Goal: Task Accomplishment & Management: Complete application form

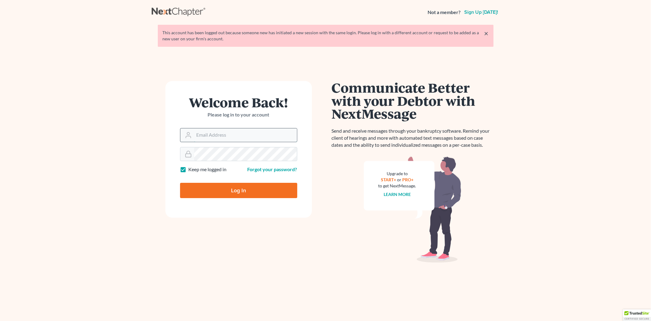
drag, startPoint x: 222, startPoint y: 133, endPoint x: 237, endPoint y: 142, distance: 17.8
click at [222, 133] on input "Email Address" at bounding box center [245, 134] width 103 height 13
type input "[PERSON_NAME][EMAIL_ADDRESS][DOMAIN_NAME]"
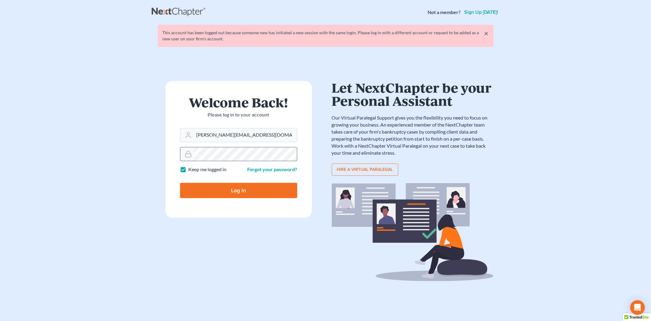
click at [180, 183] on input "Log In" at bounding box center [238, 190] width 117 height 15
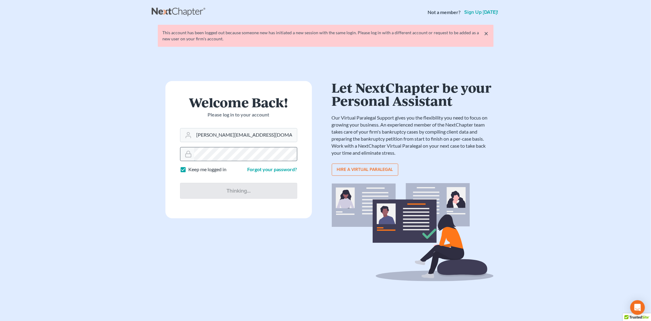
type input "Thinking..."
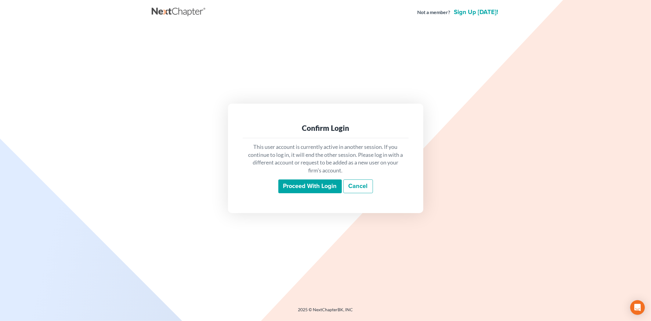
drag, startPoint x: 300, startPoint y: 179, endPoint x: 305, endPoint y: 181, distance: 6.0
click at [300, 179] on input "Proceed with login" at bounding box center [310, 186] width 64 height 14
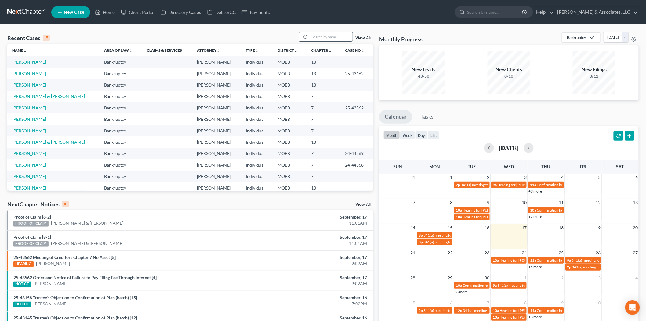
click at [320, 34] on input "search" at bounding box center [331, 36] width 43 height 9
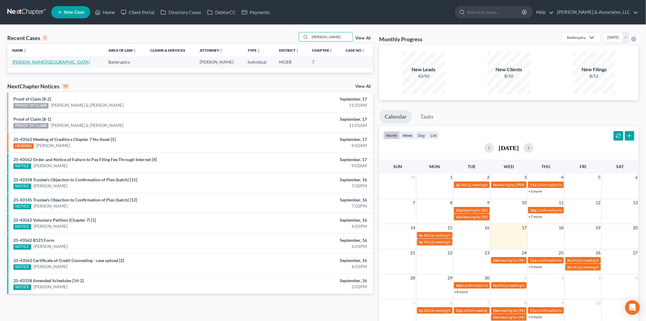
type input "[PERSON_NAME]"
click at [31, 61] on link "[PERSON_NAME][GEOGRAPHIC_DATA]" at bounding box center [51, 61] width 78 height 5
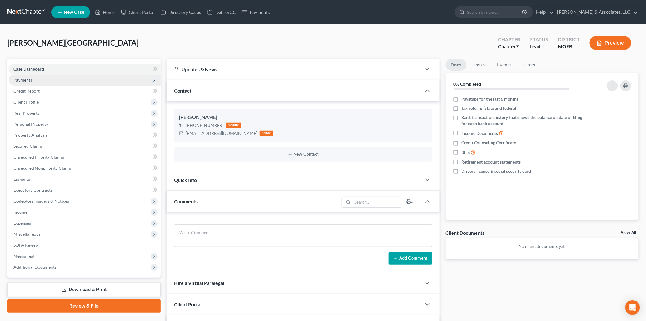
click at [24, 77] on span "Payments" at bounding box center [22, 79] width 19 height 5
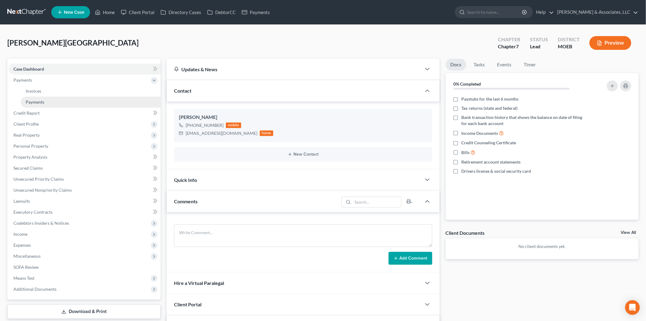
click at [34, 104] on link "Payments" at bounding box center [91, 101] width 140 height 11
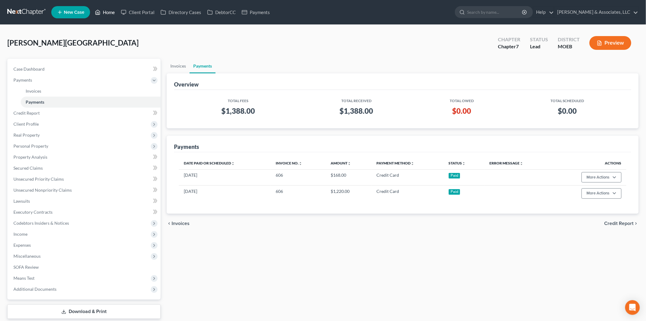
click at [109, 10] on link "Home" at bounding box center [105, 12] width 26 height 11
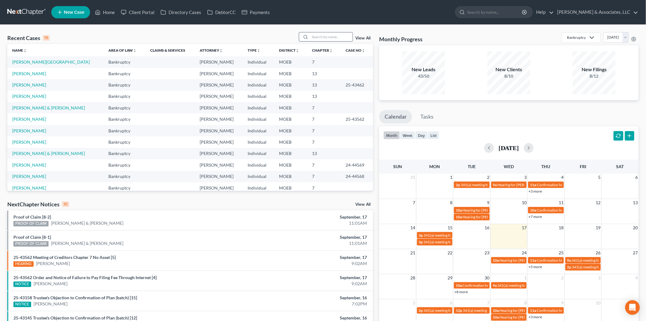
click at [318, 35] on input "search" at bounding box center [331, 36] width 43 height 9
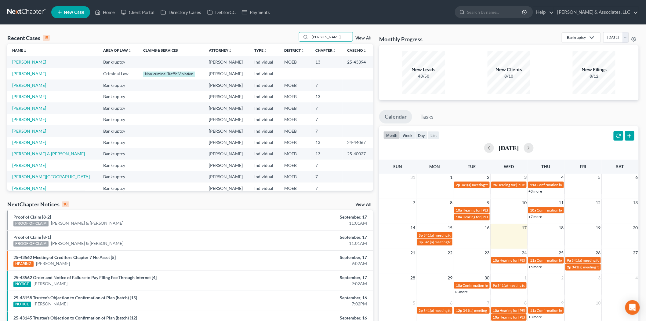
type input "jackson"
click at [31, 115] on td "Jackson, Amber" at bounding box center [52, 119] width 91 height 11
click at [31, 117] on link "Jackson, Amber" at bounding box center [29, 119] width 34 height 5
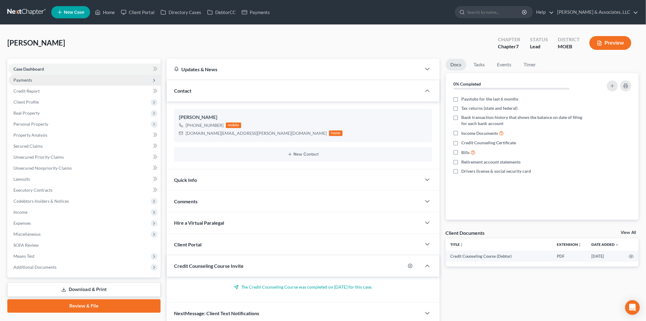
click at [31, 79] on span "Payments" at bounding box center [22, 79] width 19 height 5
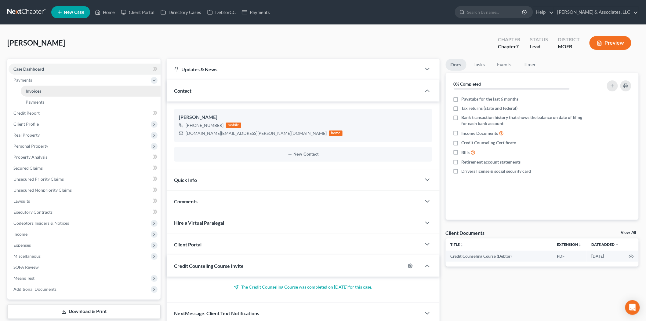
click at [37, 95] on link "Invoices" at bounding box center [91, 90] width 140 height 11
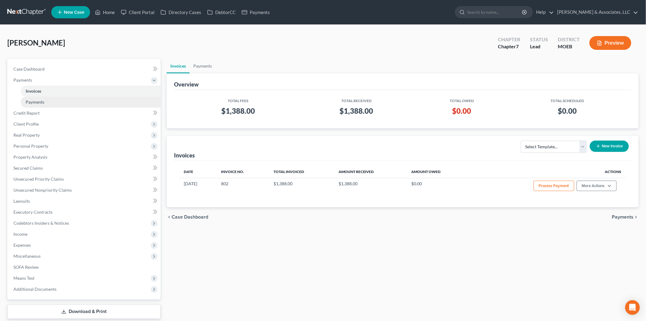
click at [39, 98] on link "Payments" at bounding box center [91, 101] width 140 height 11
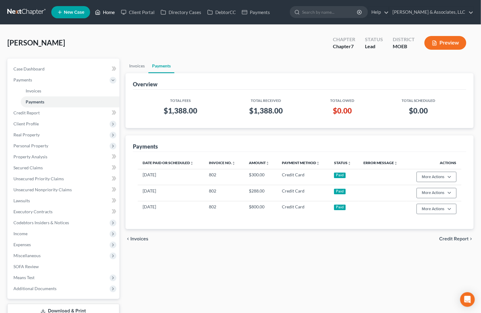
click at [107, 8] on link "Home" at bounding box center [105, 12] width 26 height 11
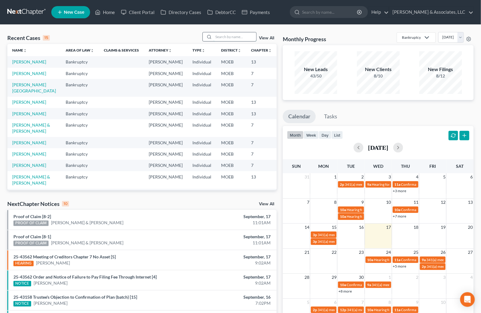
click at [235, 38] on input "search" at bounding box center [234, 36] width 43 height 9
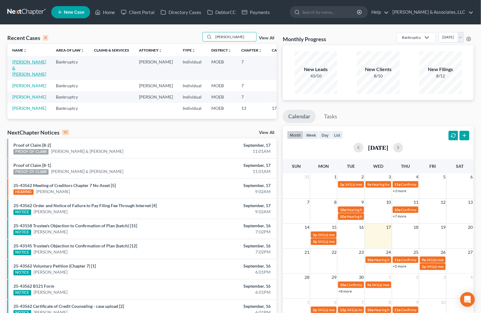
type input "pitts"
click at [22, 68] on link "Pitts, David & Kathie" at bounding box center [29, 67] width 34 height 17
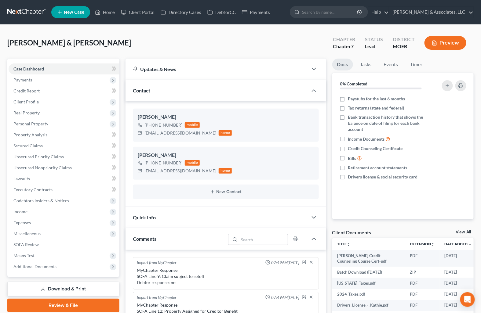
scroll to position [569, 0]
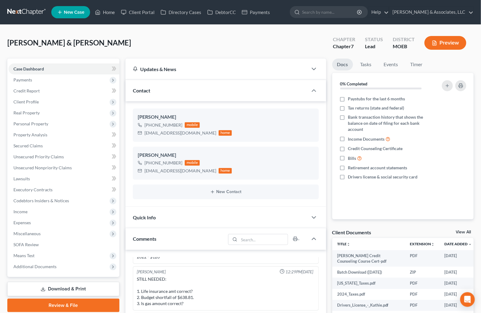
click at [58, 286] on link "Download & Print" at bounding box center [63, 289] width 112 height 14
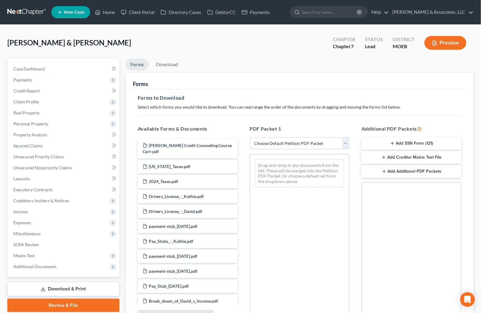
click at [403, 145] on button "Add SSN Form (121)" at bounding box center [411, 143] width 100 height 13
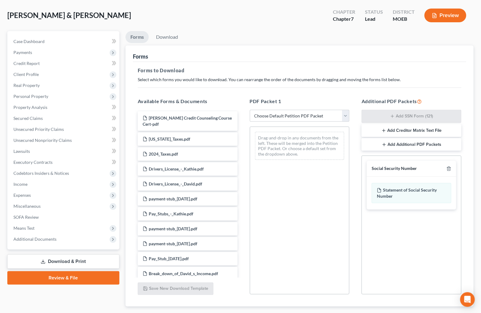
scroll to position [64, 0]
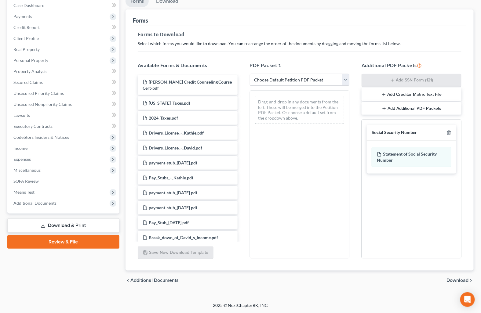
click at [454, 280] on span "Download" at bounding box center [458, 280] width 22 height 5
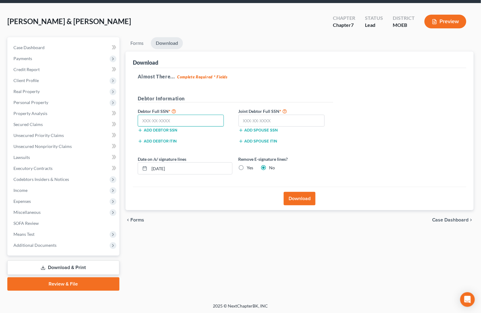
click at [191, 122] on input "text" at bounding box center [181, 121] width 86 height 12
click at [262, 118] on input "text" at bounding box center [281, 121] width 86 height 12
type input "514-78-9788"
click at [155, 118] on input "text" at bounding box center [181, 121] width 86 height 12
type input "543-80-4418"
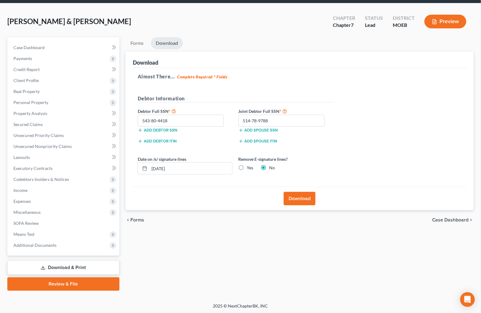
click at [295, 201] on button "Download" at bounding box center [300, 198] width 32 height 13
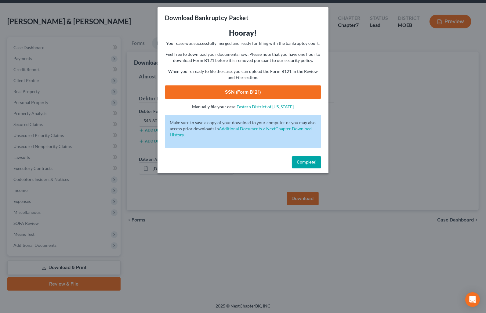
click at [252, 89] on link "SSN (Form B121)" at bounding box center [243, 91] width 156 height 13
click at [313, 162] on span "Complete!" at bounding box center [307, 162] width 20 height 5
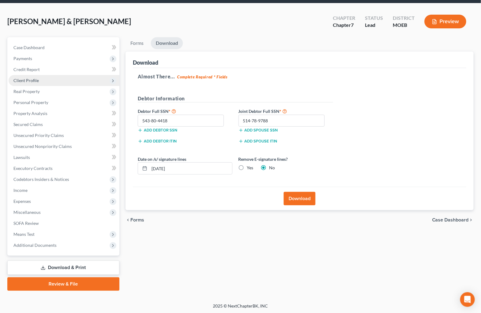
click at [26, 80] on span "Client Profile" at bounding box center [25, 80] width 25 height 5
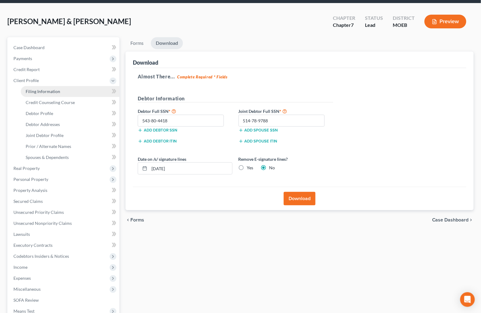
click at [35, 89] on span "Filing Information" at bounding box center [43, 91] width 34 height 5
select select "1"
select select "0"
select select "26"
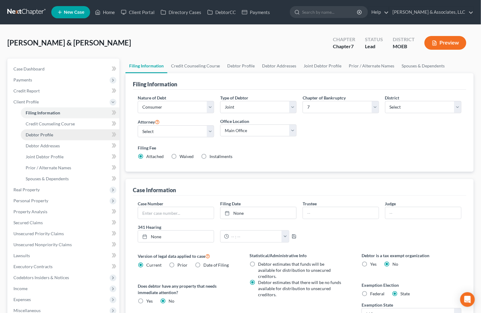
click at [50, 136] on span "Debtor Profile" at bounding box center [39, 134] width 27 height 5
select select "1"
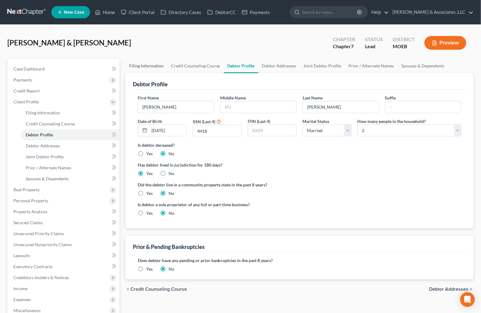
click at [153, 63] on link "Filing Information" at bounding box center [146, 66] width 42 height 15
select select "1"
select select "0"
select select "45"
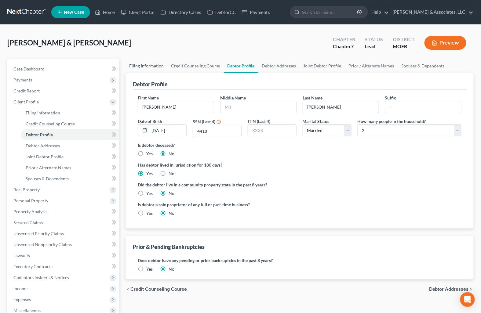
select select "0"
select select "26"
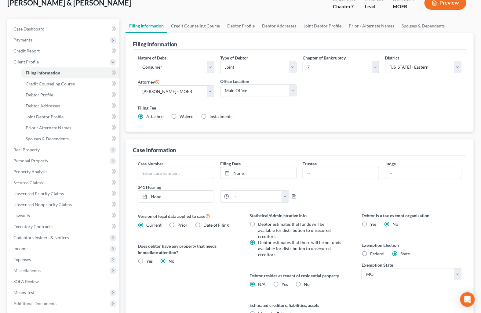
scroll to position [101, 0]
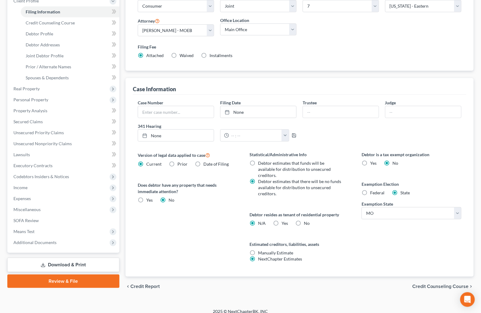
click at [282, 220] on label "Yes Yes" at bounding box center [285, 223] width 6 height 6
click at [284, 220] on input "Yes Yes" at bounding box center [286, 222] width 4 height 4
radio input "true"
radio input "false"
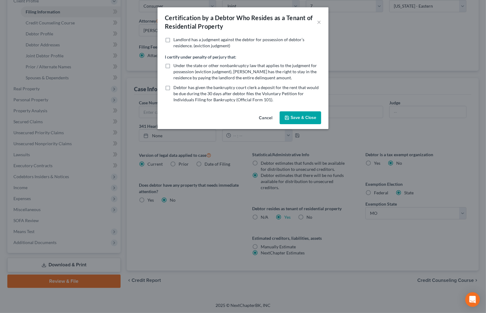
click at [286, 114] on button "Save & Close" at bounding box center [301, 117] width 42 height 13
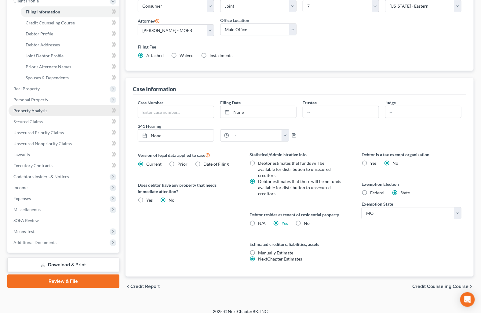
click at [36, 108] on span "Property Analysis" at bounding box center [30, 110] width 34 height 5
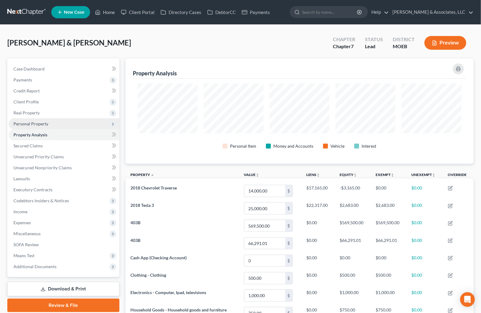
click at [35, 120] on span "Personal Property" at bounding box center [64, 123] width 111 height 11
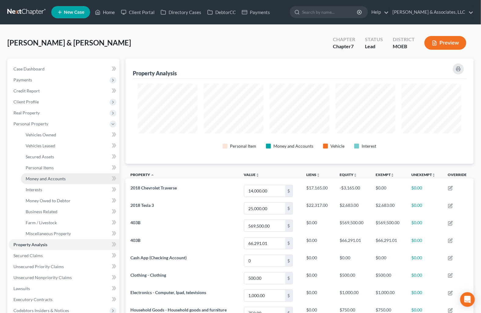
click at [42, 178] on span "Money and Accounts" at bounding box center [46, 178] width 40 height 5
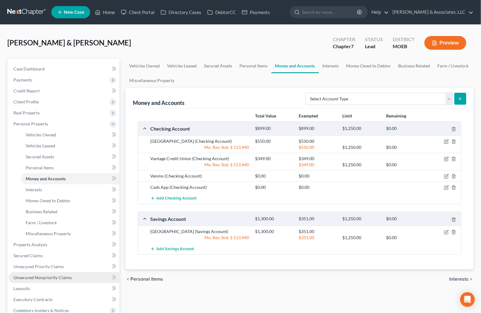
click at [58, 281] on link "Unsecured Nonpriority Claims" at bounding box center [64, 277] width 111 height 11
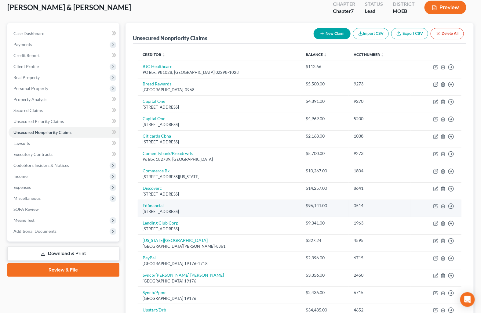
scroll to position [26, 0]
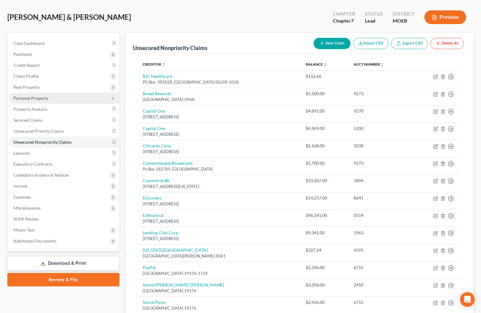
click at [31, 98] on span "Personal Property" at bounding box center [30, 98] width 35 height 5
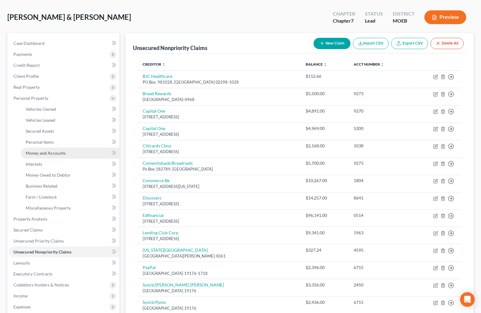
click at [51, 154] on span "Money and Accounts" at bounding box center [46, 153] width 40 height 5
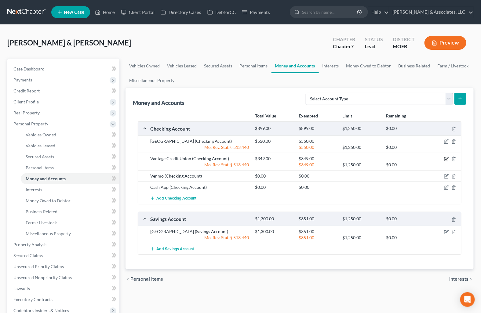
click at [447, 159] on icon "button" at bounding box center [446, 159] width 5 height 5
select select "2"
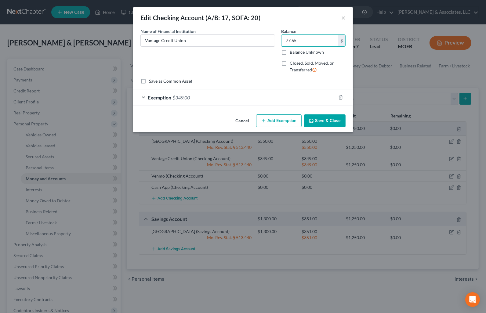
type input "77.65"
click at [173, 98] on span "$349.00" at bounding box center [180, 98] width 17 height 6
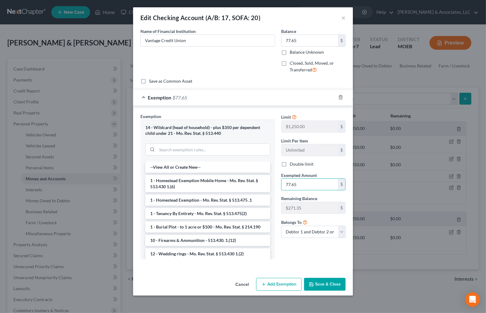
type input "77.65"
click at [314, 281] on button "Save & Close" at bounding box center [325, 284] width 42 height 13
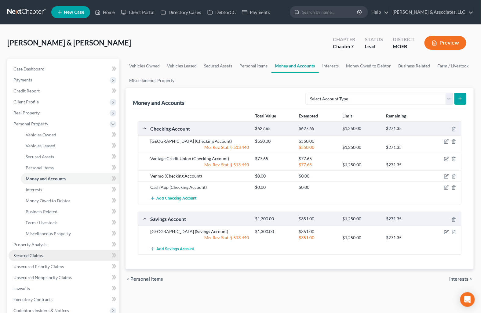
click at [27, 257] on span "Secured Claims" at bounding box center [27, 255] width 29 height 5
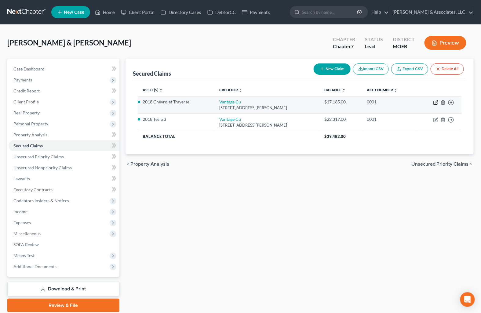
click at [435, 100] on icon "button" at bounding box center [435, 102] width 5 height 5
select select "26"
select select "7"
select select "2"
select select "1"
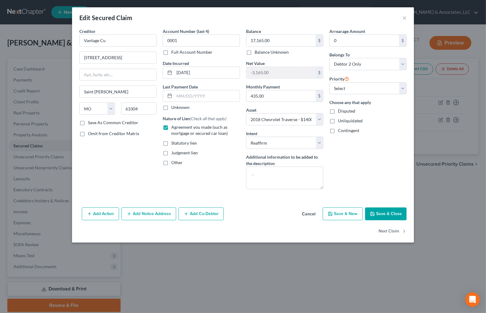
click at [381, 215] on button "Save & Close" at bounding box center [386, 214] width 42 height 13
select select
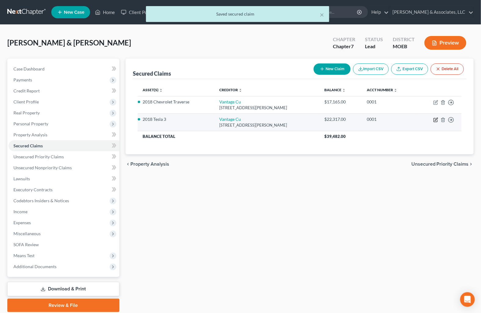
click at [434, 119] on icon "button" at bounding box center [436, 120] width 4 height 4
select select "26"
select select "8"
select select "2"
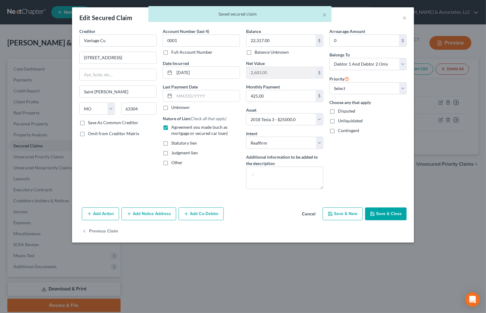
click at [404, 16] on div "× Saved secured claim" at bounding box center [240, 15] width 486 height 19
click at [310, 213] on button "Cancel" at bounding box center [308, 214] width 23 height 12
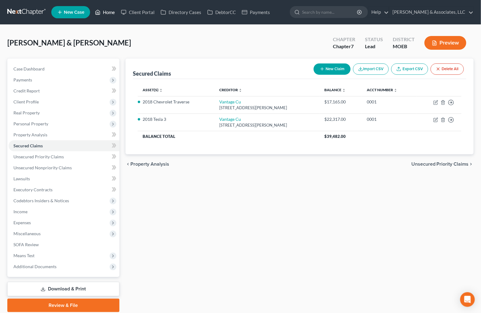
drag, startPoint x: 109, startPoint y: 12, endPoint x: 141, endPoint y: 28, distance: 35.5
click at [109, 12] on link "Home" at bounding box center [105, 12] width 26 height 11
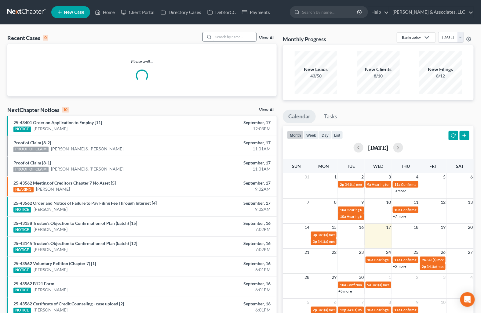
click at [230, 35] on input "search" at bounding box center [234, 36] width 43 height 9
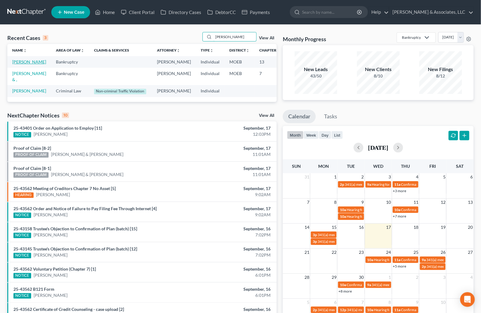
type input "travis"
click at [19, 60] on link "Travis, Kelly" at bounding box center [29, 61] width 34 height 5
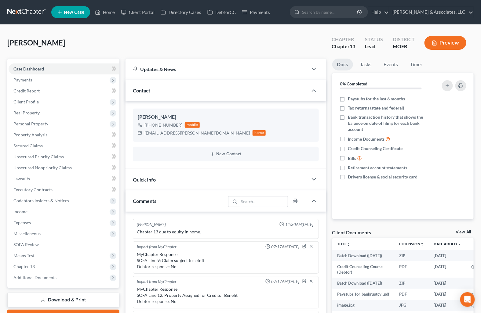
scroll to position [797, 0]
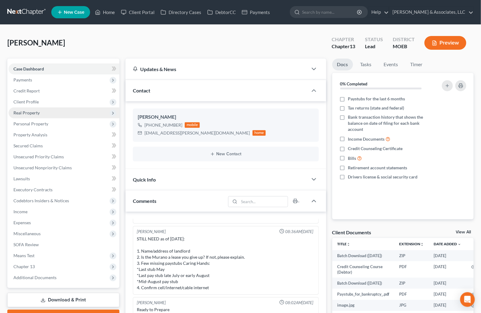
click at [29, 112] on span "Real Property" at bounding box center [26, 112] width 26 height 5
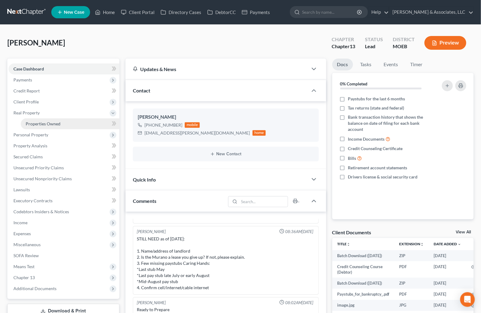
drag, startPoint x: 42, startPoint y: 122, endPoint x: 47, endPoint y: 123, distance: 5.0
click at [42, 122] on span "Properties Owned" at bounding box center [43, 123] width 35 height 5
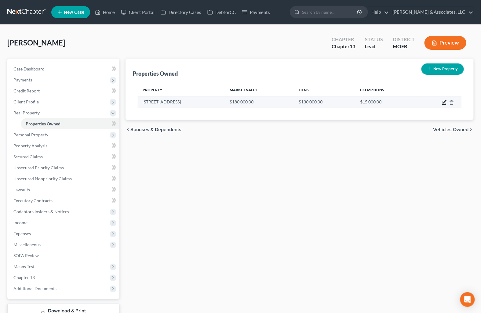
click at [443, 102] on icon "button" at bounding box center [444, 102] width 5 height 5
select select "26"
select select "100"
select select "0"
select select "1"
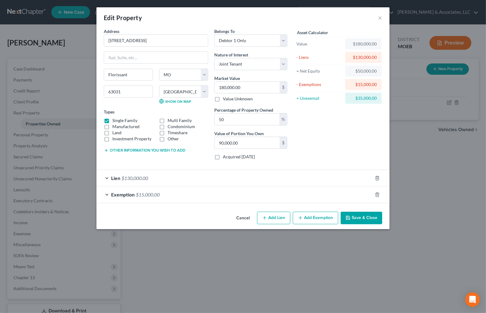
click at [358, 219] on button "Save & Close" at bounding box center [362, 218] width 42 height 13
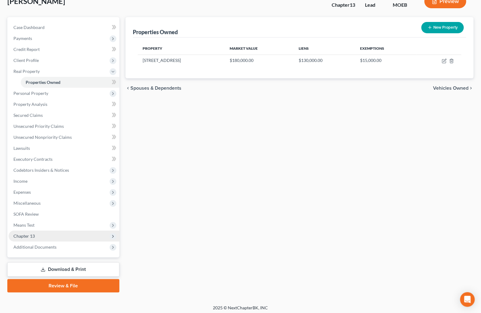
scroll to position [43, 0]
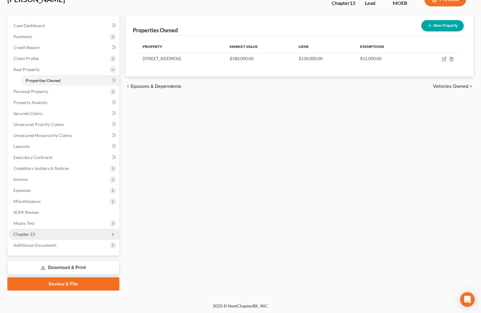
click at [33, 233] on span "Chapter 13" at bounding box center [23, 234] width 21 height 5
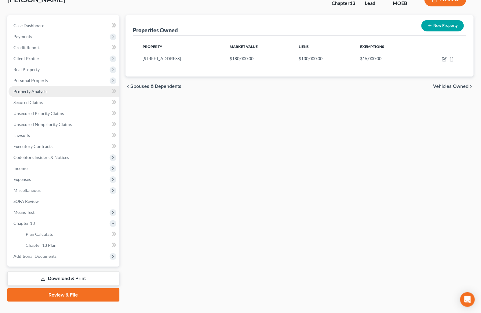
click at [43, 93] on span "Property Analysis" at bounding box center [30, 91] width 34 height 5
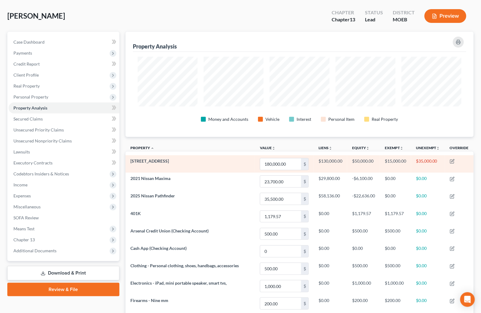
scroll to position [102, 0]
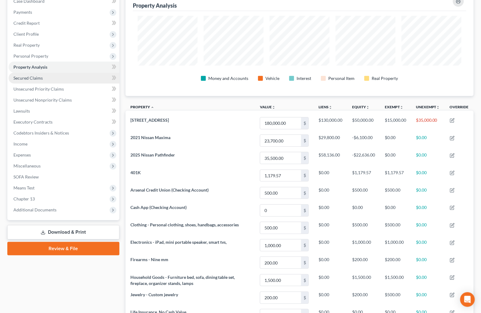
click at [40, 76] on span "Secured Claims" at bounding box center [27, 77] width 29 height 5
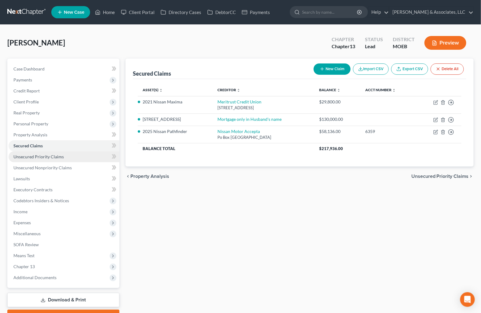
click at [37, 158] on span "Unsecured Priority Claims" at bounding box center [38, 156] width 50 height 5
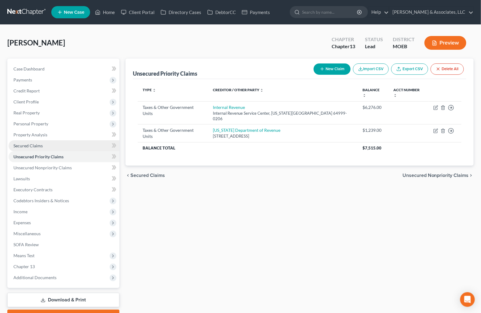
click at [34, 145] on span "Secured Claims" at bounding box center [27, 145] width 29 height 5
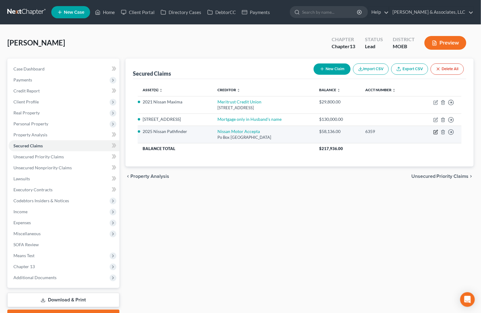
click at [436, 133] on icon "button" at bounding box center [435, 132] width 5 height 5
select select "45"
select select "8"
select select "0"
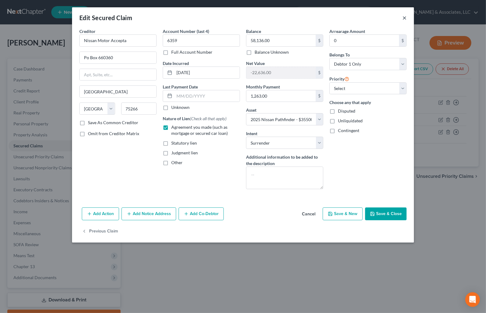
click at [405, 16] on button "×" at bounding box center [404, 17] width 4 height 7
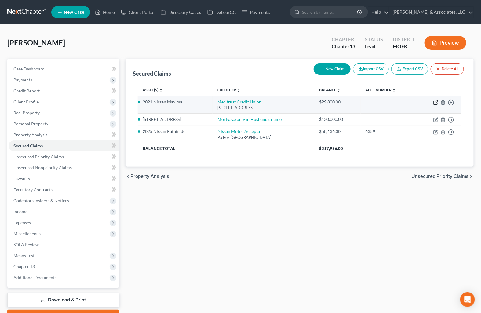
click at [435, 101] on icon "button" at bounding box center [435, 102] width 5 height 5
select select "17"
select select "3"
select select "2"
select select "0"
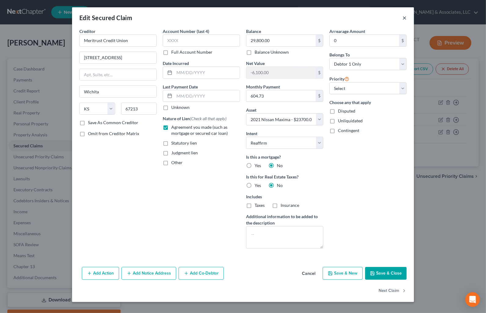
click at [405, 17] on button "×" at bounding box center [404, 17] width 4 height 7
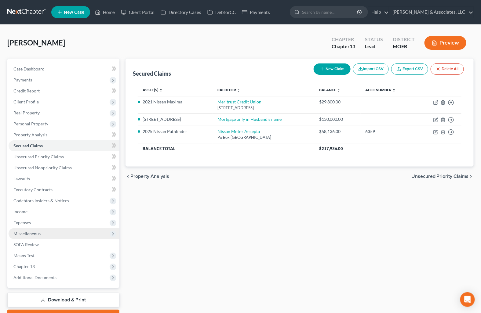
click at [40, 233] on span "Miscellaneous" at bounding box center [26, 233] width 27 height 5
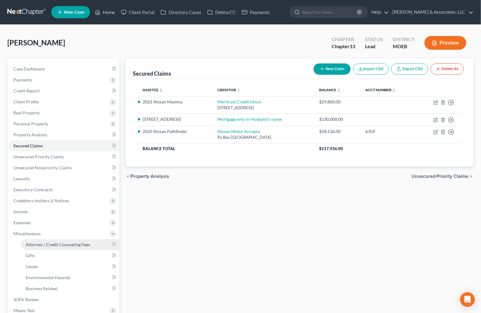
click at [63, 244] on span "Attorney / Credit Counseling Fees" at bounding box center [58, 244] width 64 height 5
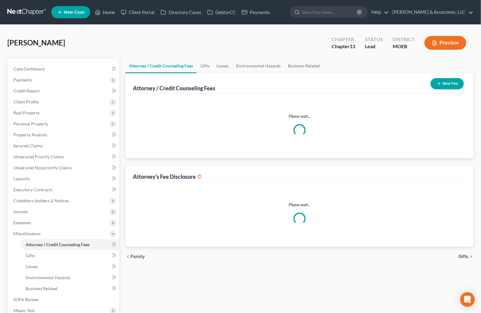
select select "0"
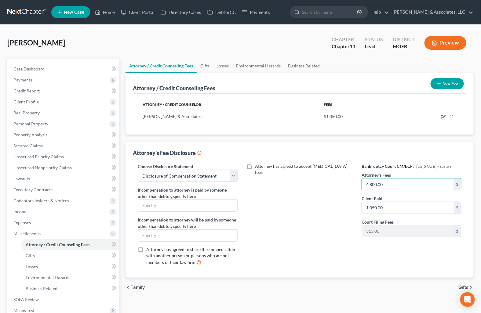
type input "4,800.00"
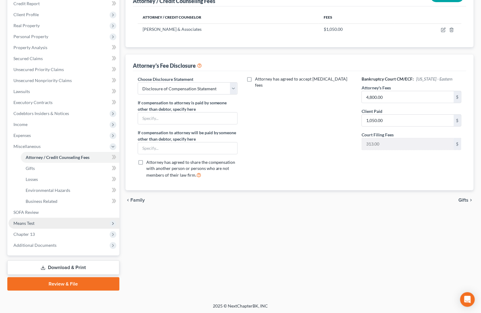
click at [33, 219] on span "Means Test" at bounding box center [64, 223] width 111 height 11
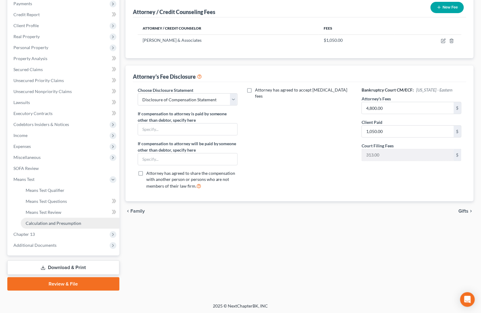
click at [38, 223] on span "Calculation and Presumption" at bounding box center [54, 223] width 56 height 5
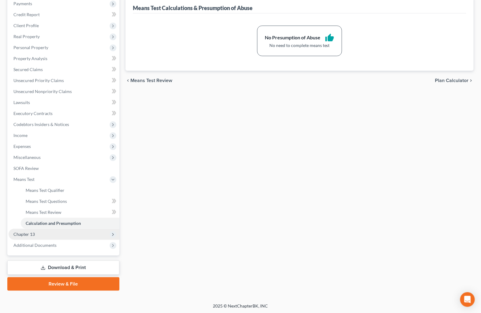
click at [28, 233] on span "Chapter 13" at bounding box center [23, 234] width 21 height 5
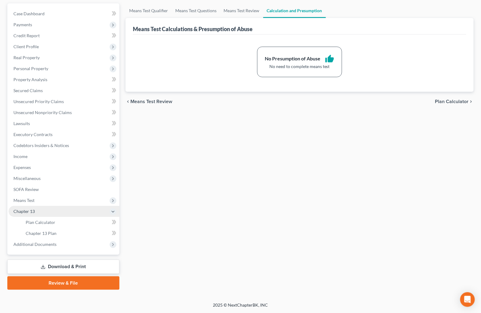
scroll to position [54, 0]
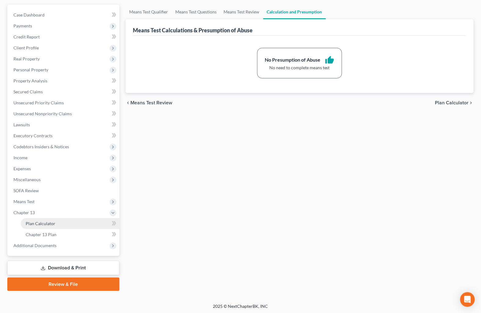
click at [50, 225] on span "Plan Calculator" at bounding box center [41, 223] width 30 height 5
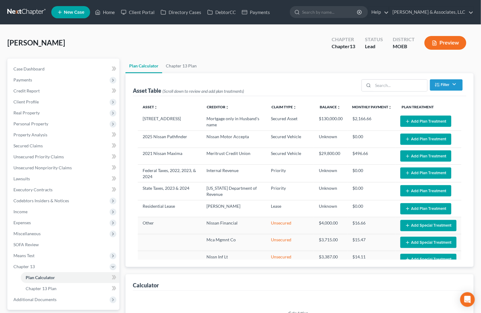
select select "59"
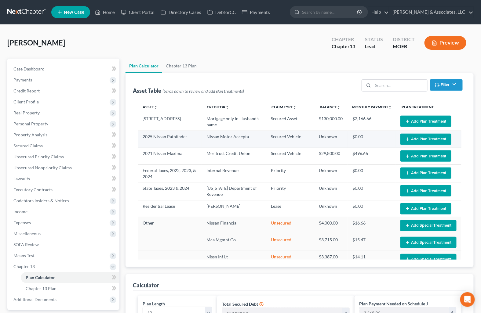
click at [411, 142] on button "Add Plan Treatment" at bounding box center [425, 139] width 51 height 11
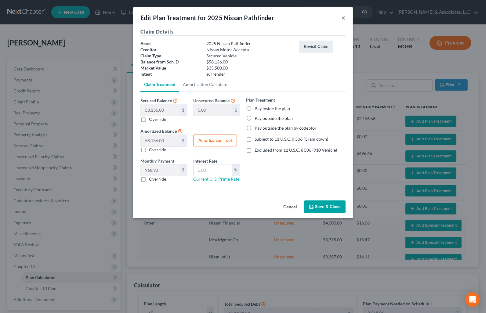
click at [342, 17] on button "×" at bounding box center [343, 17] width 4 height 7
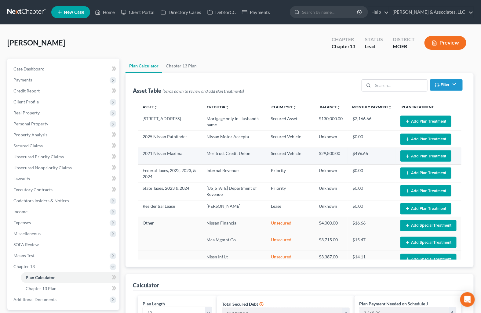
click at [414, 159] on button "Add Plan Treatment" at bounding box center [425, 156] width 51 height 11
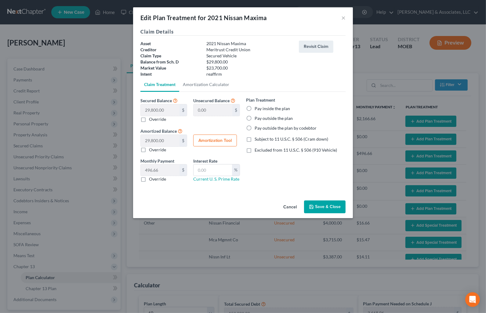
click at [255, 109] on label "Pay inside the plan" at bounding box center [272, 109] width 35 height 6
click at [257, 109] on input "Pay inside the plan" at bounding box center [259, 108] width 4 height 4
radio input "true"
click at [202, 84] on link "Amortization Calculator" at bounding box center [206, 84] width 54 height 15
type input "29,800.00"
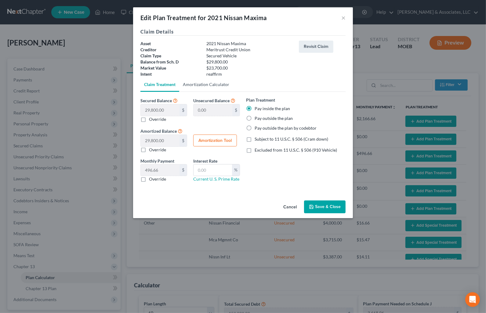
type input "60"
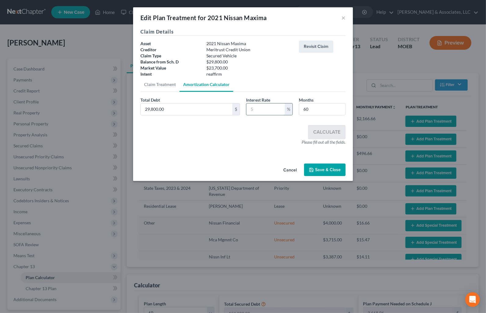
click at [252, 108] on input "text" at bounding box center [265, 109] width 38 height 12
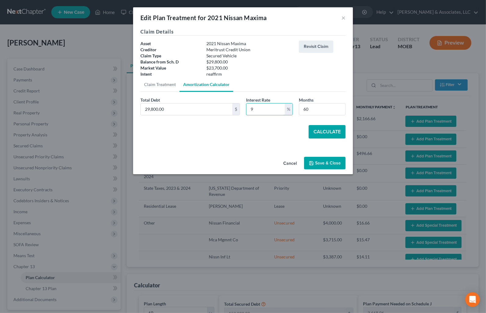
type input "9"
click at [321, 132] on button "Calculate" at bounding box center [327, 131] width 37 height 13
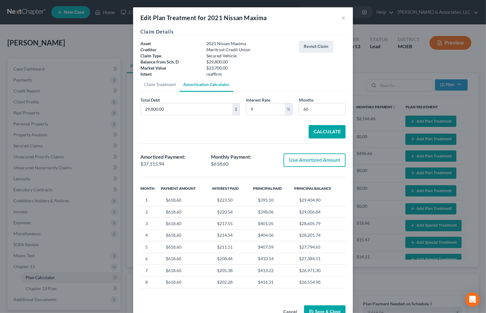
click at [313, 157] on button "Use Amortized Amount" at bounding box center [315, 160] width 62 height 13
type input "37,115.93"
checkbox input "true"
type input "618.59"
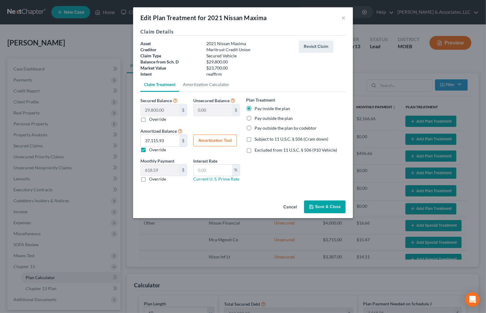
click at [321, 205] on button "Save & Close" at bounding box center [325, 207] width 42 height 13
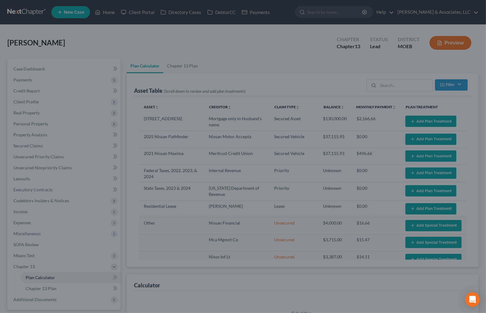
select select "59"
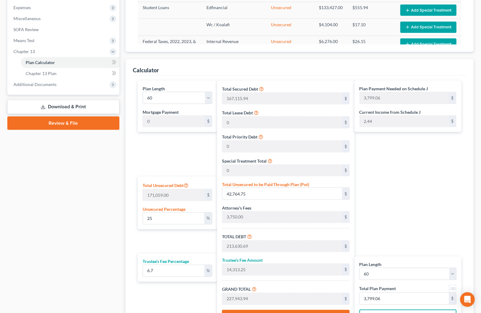
scroll to position [203, 0]
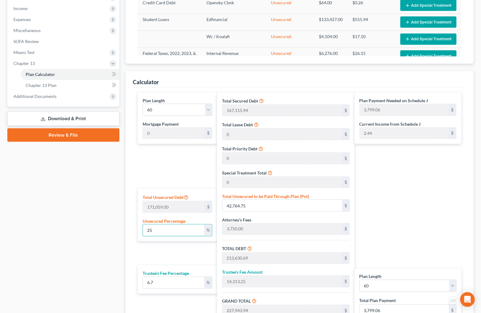
drag, startPoint x: 164, startPoint y: 229, endPoint x: 127, endPoint y: 227, distance: 37.0
click at [128, 227] on div "Calculator Plan Length 1 2 3 4 5 6 7 8 9 10 11 12 13 14 15 16 17 18 19 20 21 22…" at bounding box center [299, 209] width 348 height 277
type input "3"
type input "5,131.77"
type input "175,997.71"
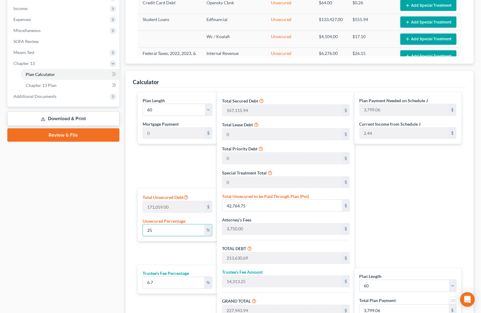
type input "11,791.84"
type input "187,789.55"
type input "3,129.82"
type input "37"
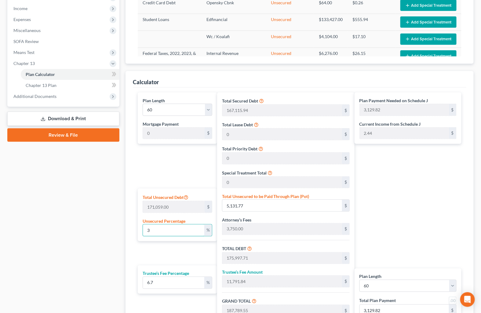
type input "63,291.83"
type input "234,157.77"
type input "15,688.57"
type input "249,846.34"
type input "4,164.10"
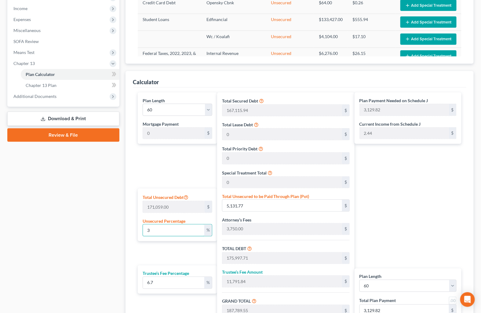
type input "4,164.10"
type input "370"
type input "632,918.30"
type input "803,784.24"
type input "53,853.54"
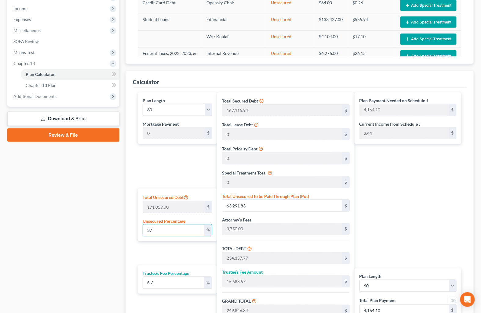
type input "857,637.78"
type input "14,293.96"
type input "3700"
type input "6,329,183.00"
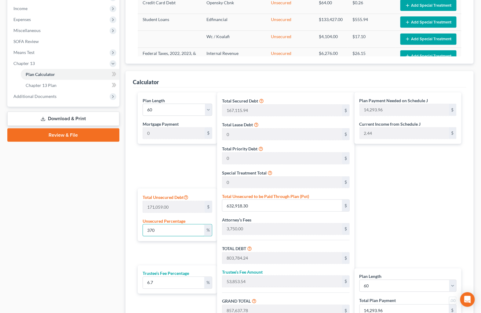
type input "6,500,048.94"
type input "435,503.27"
type input "6,935,552.21"
type input "115,592.53"
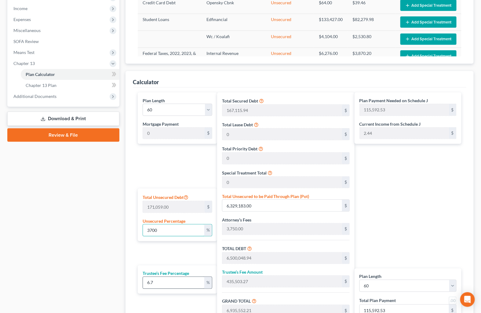
type input "3700"
drag, startPoint x: 156, startPoint y: 286, endPoint x: 60, endPoint y: 264, distance: 98.6
click at [108, 278] on div "Petition Navigation Case Dashboard Payments Invoices Payments Payments Credit R…" at bounding box center [240, 111] width 472 height 512
type input "8"
type input "520,003.91"
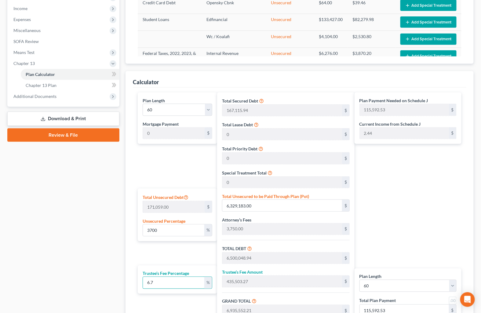
type input "7,020,052.85"
type input "117,000.88"
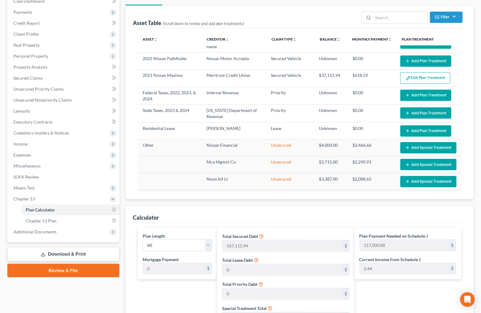
scroll to position [0, 0]
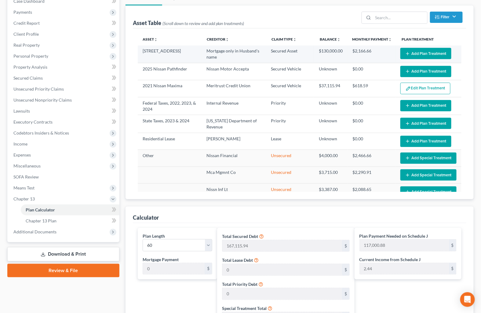
type input "8"
click at [405, 53] on button "Add Plan Treatment" at bounding box center [425, 53] width 51 height 11
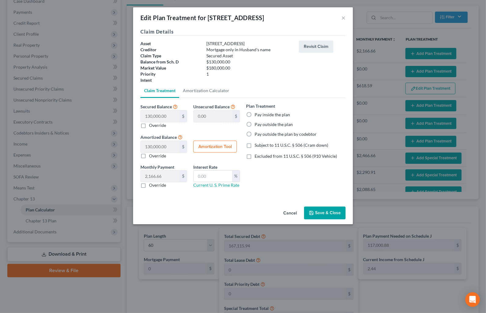
click at [255, 125] on label "Pay outside the plan" at bounding box center [274, 125] width 38 height 6
click at [257, 125] on input "Pay outside the plan" at bounding box center [259, 124] width 4 height 4
radio input "true"
click at [187, 90] on link "Amortization Calculator" at bounding box center [206, 90] width 54 height 15
type input "130,000.00"
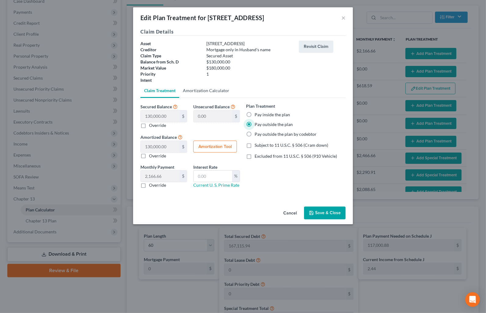
type input "60"
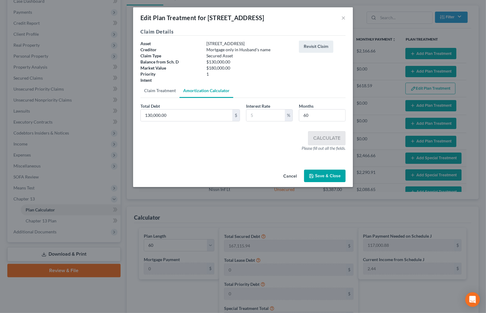
click at [160, 88] on link "Claim Treatment" at bounding box center [159, 90] width 39 height 15
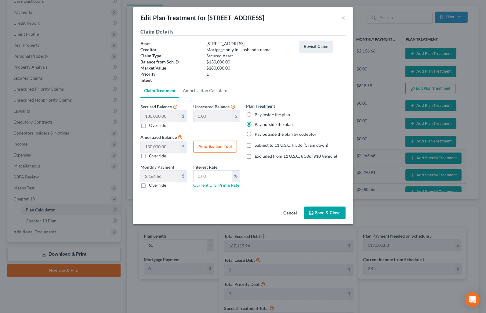
click at [320, 208] on button "Save & Close" at bounding box center [325, 213] width 42 height 13
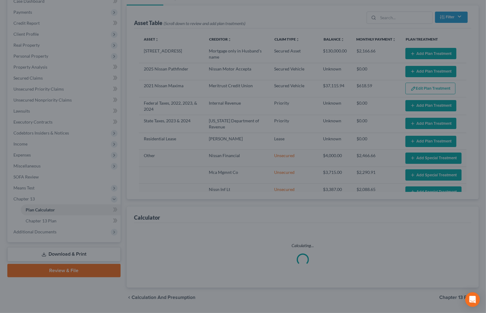
select select "59"
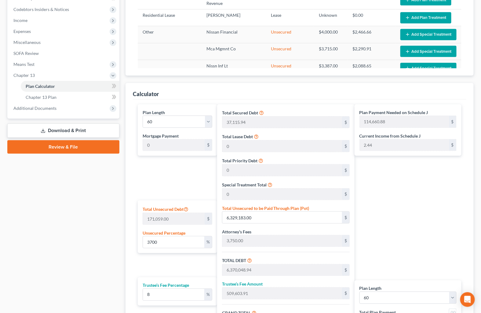
scroll to position [203, 0]
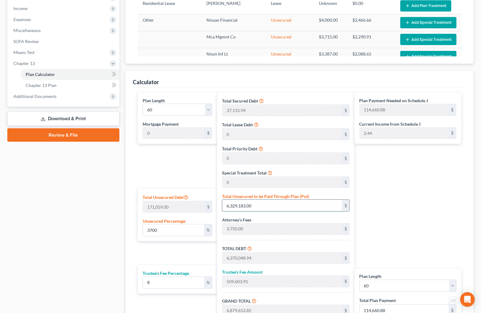
click at [261, 203] on input "6,329,183.00" at bounding box center [282, 206] width 120 height 12
drag, startPoint x: 184, startPoint y: 227, endPoint x: 90, endPoint y: 229, distance: 94.1
click at [95, 230] on div "Petition Navigation Case Dashboard Payments Invoices Payments Payments Credit R…" at bounding box center [240, 111] width 472 height 512
type input "40,865.94"
type input "3,269.27"
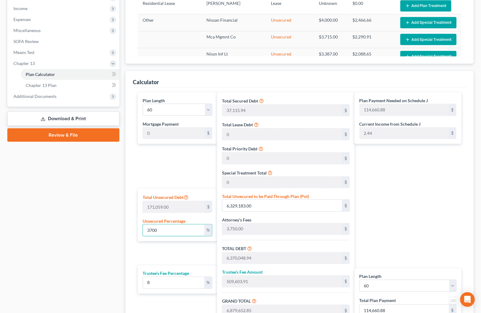
type input "44,135.21"
type input "735.58"
click at [233, 203] on input "text" at bounding box center [282, 206] width 120 height 12
type input "0.0017537808592357023"
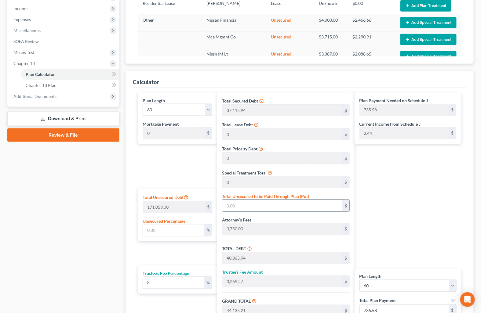
type input "3"
type input "40,868.94"
type input "3,269.51"
type input "44,138.45"
type input "735.64"
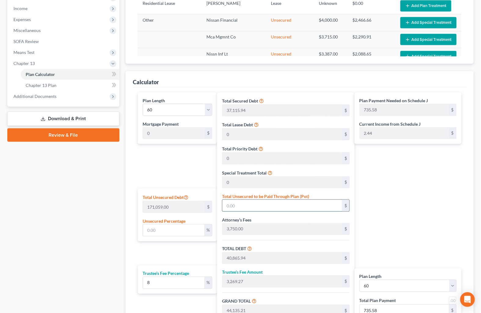
type input "735.64"
type input "0.021629963930573662"
type input "37"
type input "40,902.94"
type input "3,272.23"
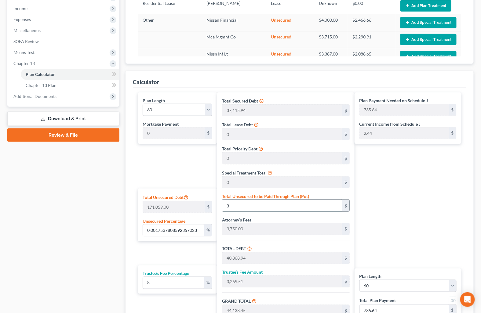
type input "44,175.17"
type input "736.25"
type input "0.21629963930573662"
type input "370"
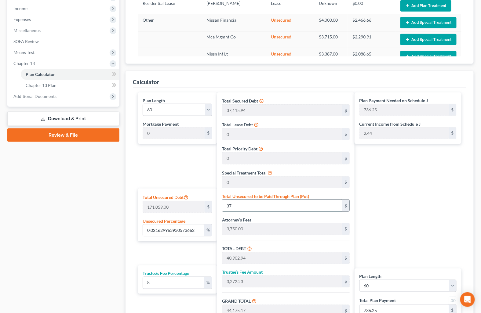
type input "41,235.94"
type input "3,298.87"
type input "44,534.81"
type input "742.24"
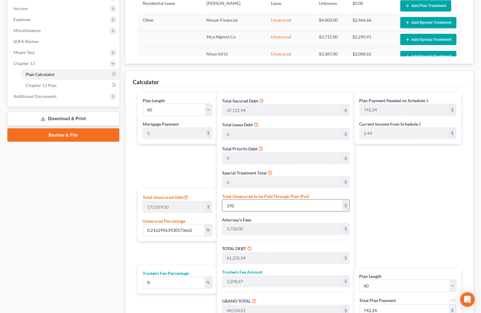
type input "2.1629963930573664"
type input "3700"
type input "44,565.94"
type input "3,565.27"
type input "48,131.21"
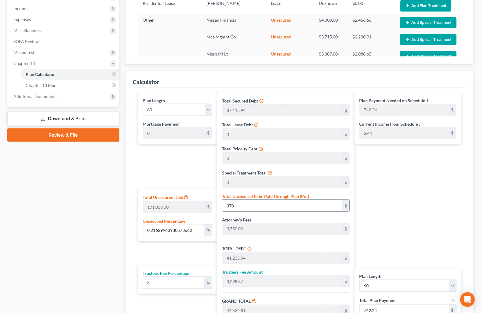
type input "802.18"
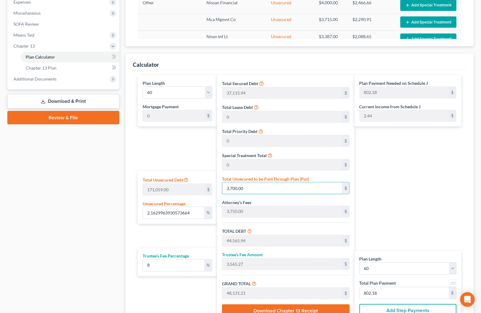
scroll to position [237, 0]
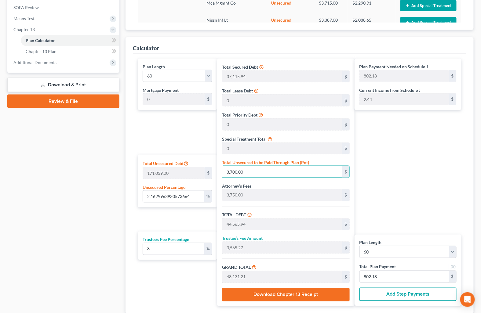
type input "3,700.00"
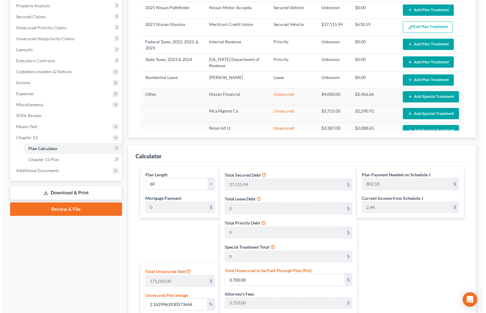
scroll to position [102, 0]
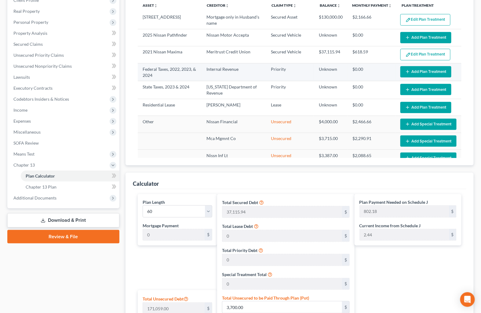
click at [412, 72] on button "Add Plan Treatment" at bounding box center [425, 71] width 51 height 11
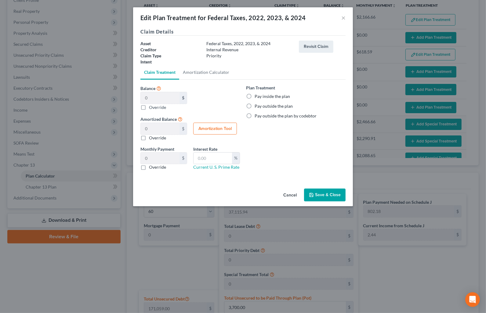
click at [255, 97] on label "Pay inside the plan" at bounding box center [272, 96] width 35 height 6
click at [257, 97] on input "Pay inside the plan" at bounding box center [259, 95] width 4 height 4
radio input "true"
click at [331, 198] on button "Save & Close" at bounding box center [325, 195] width 42 height 13
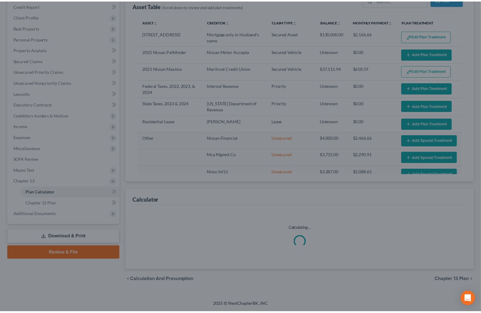
scroll to position [85, 0]
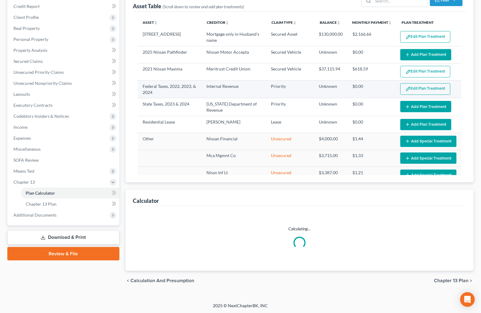
click at [420, 88] on button "Edit Plan Treatment" at bounding box center [425, 89] width 50 height 12
select select "59"
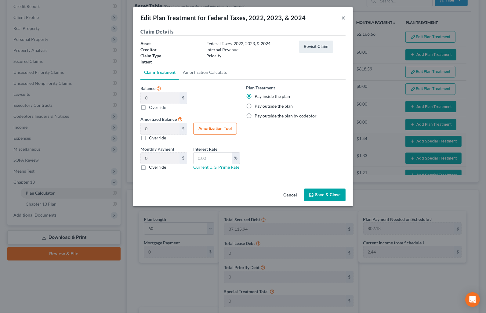
click at [343, 17] on button "×" at bounding box center [343, 17] width 4 height 7
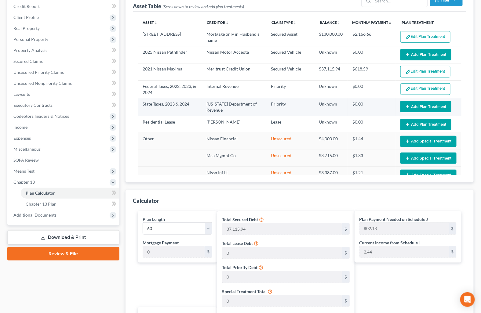
click at [413, 103] on button "Add Plan Treatment" at bounding box center [425, 106] width 51 height 11
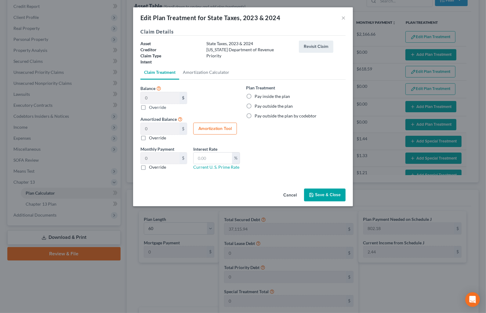
click at [255, 96] on label "Pay inside the plan" at bounding box center [272, 96] width 35 height 6
click at [257, 96] on input "Pay inside the plan" at bounding box center [259, 95] width 4 height 4
radio input "true"
click at [323, 194] on button "Save & Close" at bounding box center [325, 195] width 42 height 13
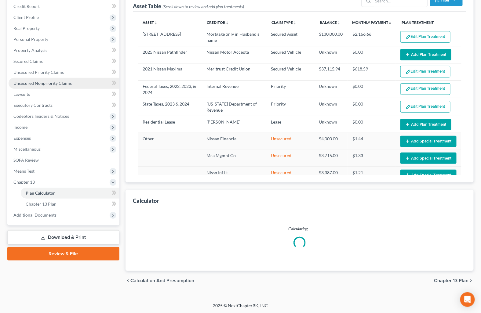
select select "59"
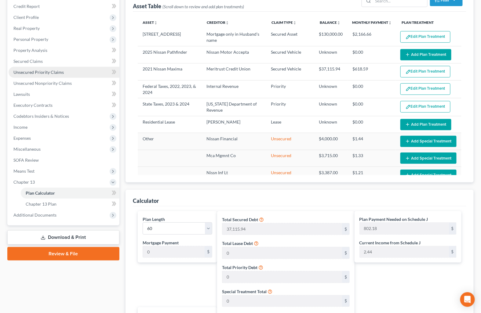
click at [40, 71] on span "Unsecured Priority Claims" at bounding box center [38, 72] width 50 height 5
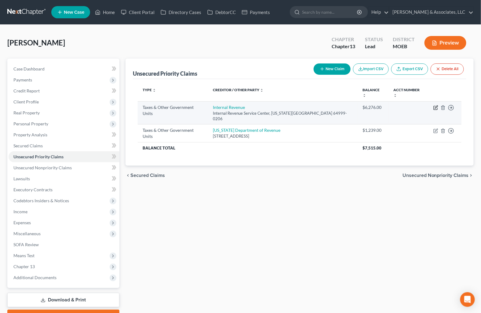
click at [434, 105] on icon "button" at bounding box center [435, 107] width 5 height 5
select select "0"
select select "26"
select select "0"
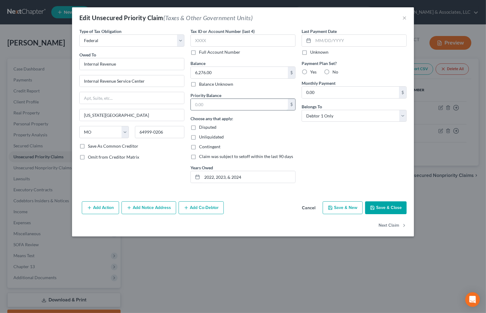
click at [224, 102] on input "text" at bounding box center [239, 105] width 97 height 12
type input "6,276"
click at [389, 213] on button "Save & Close" at bounding box center [386, 208] width 42 height 13
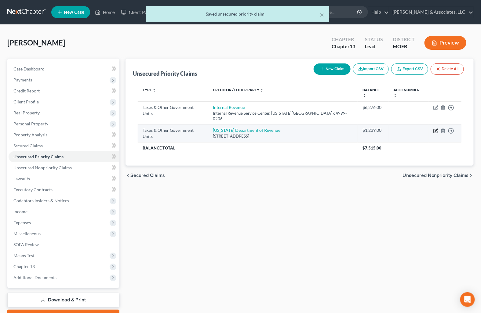
click at [436, 129] on icon "button" at bounding box center [436, 130] width 3 height 3
select select "2"
select select "26"
select select "0"
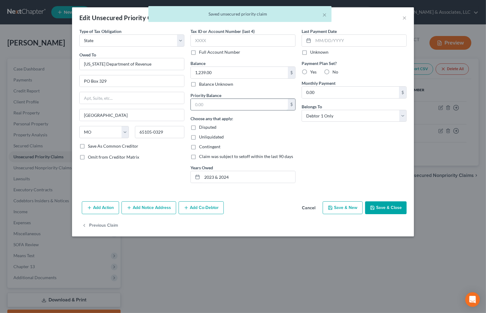
click at [223, 104] on input "text" at bounding box center [239, 105] width 97 height 12
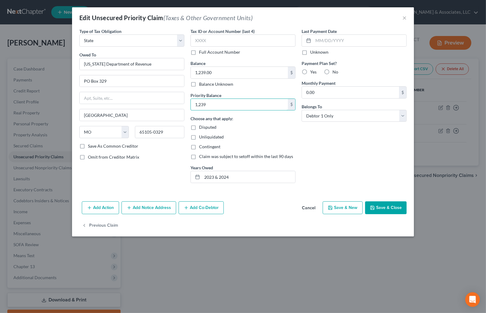
type input "1,239"
click at [383, 211] on button "Save & Close" at bounding box center [386, 208] width 42 height 13
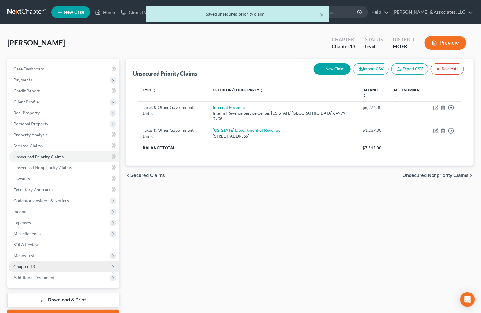
click at [43, 264] on span "Chapter 13" at bounding box center [64, 266] width 111 height 11
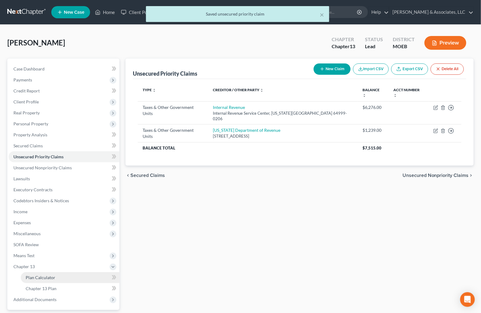
click at [54, 277] on link "Plan Calculator" at bounding box center [70, 277] width 99 height 11
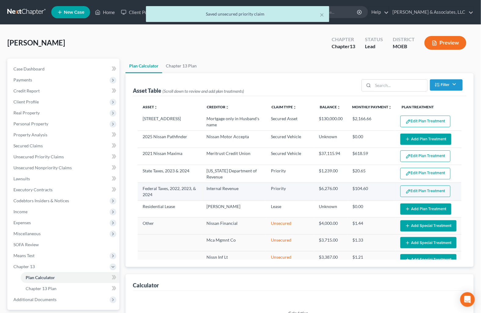
select select "59"
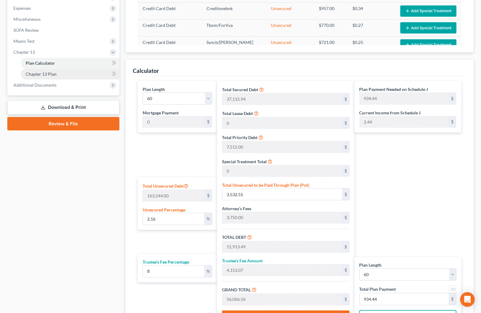
scroll to position [169, 0]
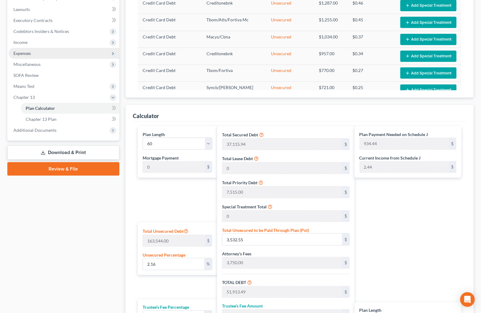
click at [32, 53] on span "Expenses" at bounding box center [64, 53] width 111 height 11
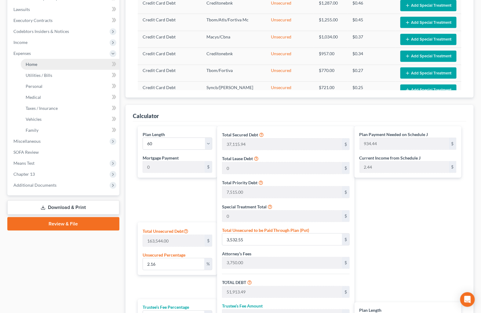
click at [46, 64] on link "Home" at bounding box center [70, 64] width 99 height 11
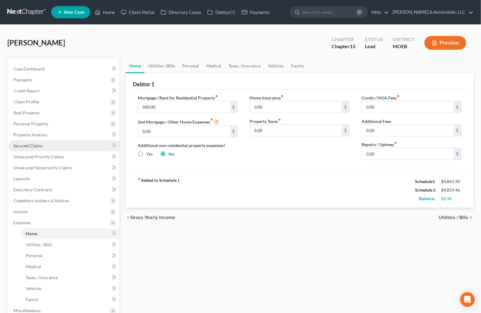
click at [42, 145] on span "Secured Claims" at bounding box center [27, 145] width 29 height 5
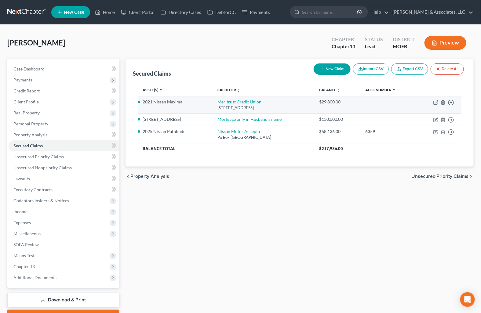
click at [435, 105] on td "Move to E Move to F Move to G Move to Notice Only" at bounding box center [438, 104] width 45 height 17
click at [435, 102] on icon "button" at bounding box center [435, 102] width 5 height 5
select select "17"
select select "3"
select select "2"
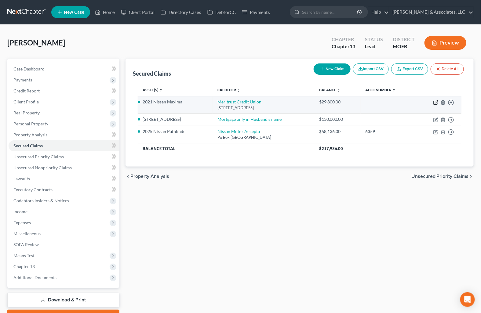
select select "0"
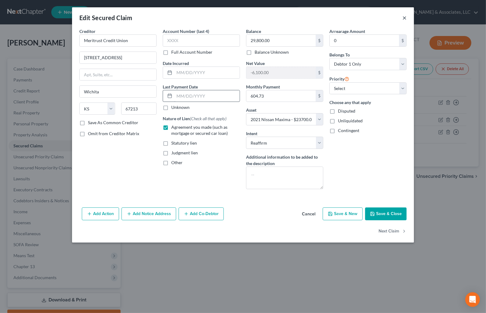
click at [404, 17] on button "×" at bounding box center [404, 17] width 4 height 7
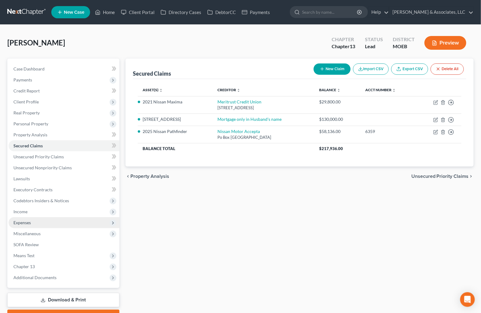
click at [41, 223] on span "Expenses" at bounding box center [64, 222] width 111 height 11
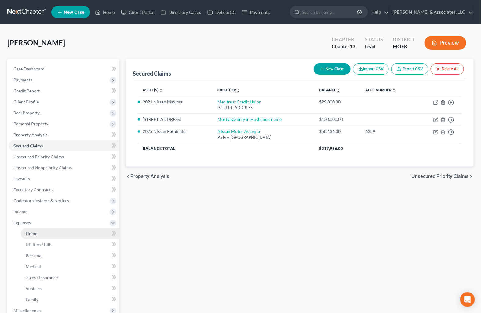
click at [38, 236] on link "Home" at bounding box center [70, 233] width 99 height 11
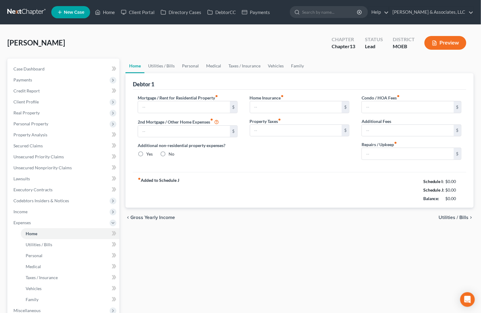
type input "500.00"
type input "0.00"
radio input "true"
type input "0.00"
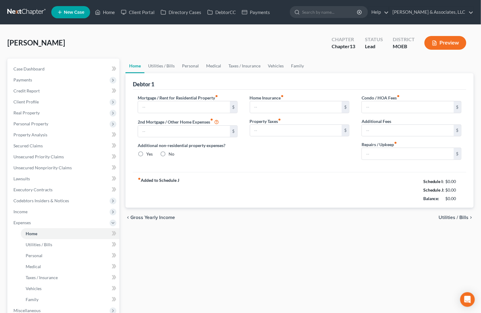
type input "0.00"
click at [275, 64] on link "Vehicles" at bounding box center [275, 66] width 23 height 15
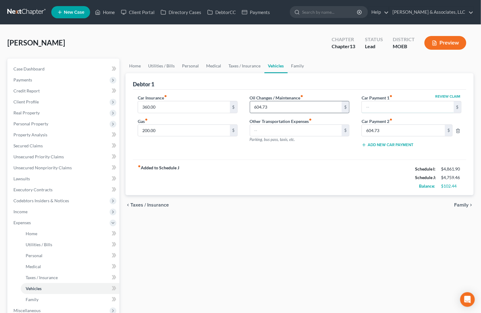
type input "100.00"
type input "0.00"
click at [212, 64] on link "Medical" at bounding box center [213, 66] width 23 height 15
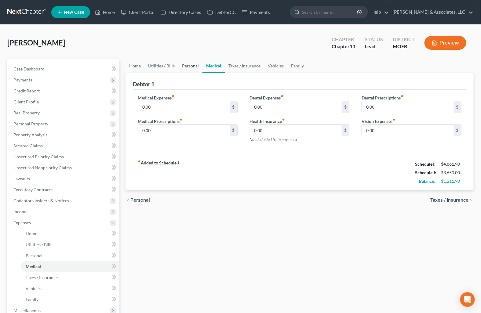
click at [192, 65] on link "Personal" at bounding box center [190, 66] width 24 height 15
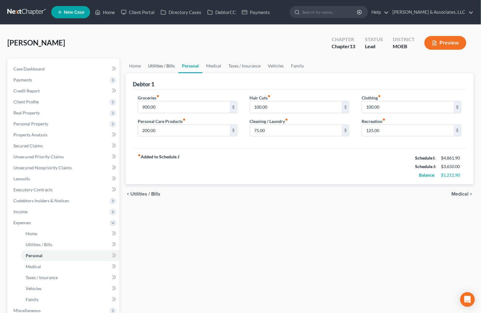
click at [157, 64] on link "Utilities / Bills" at bounding box center [161, 66] width 34 height 15
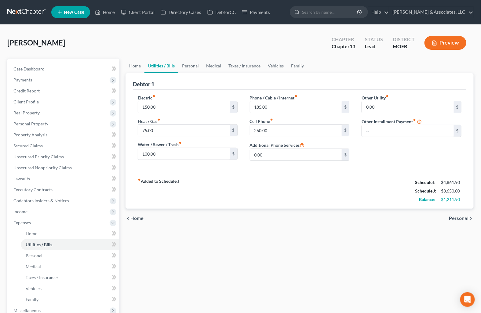
click at [154, 64] on link "Utilities / Bills" at bounding box center [161, 66] width 34 height 15
click at [133, 66] on link "Home" at bounding box center [134, 66] width 19 height 15
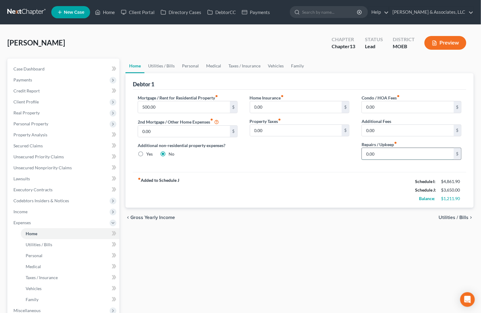
click at [399, 151] on input "0.00" at bounding box center [408, 154] width 92 height 12
click at [188, 65] on link "Personal" at bounding box center [190, 66] width 24 height 15
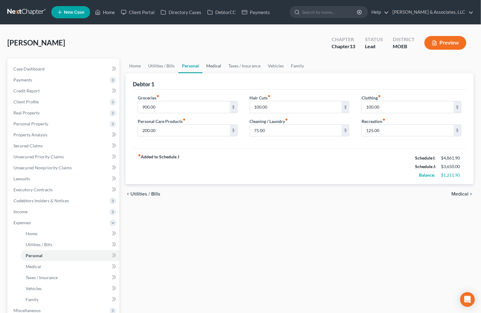
click at [212, 66] on link "Medical" at bounding box center [213, 66] width 23 height 15
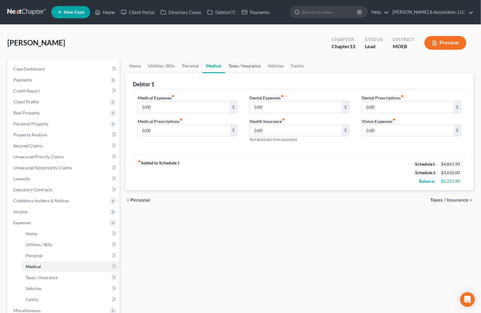
click at [249, 65] on link "Taxes / Insurance" at bounding box center [244, 66] width 39 height 15
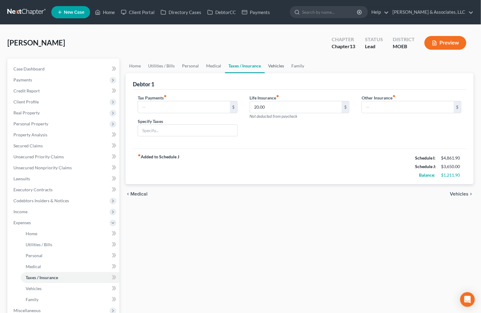
click at [278, 63] on link "Vehicles" at bounding box center [276, 66] width 23 height 15
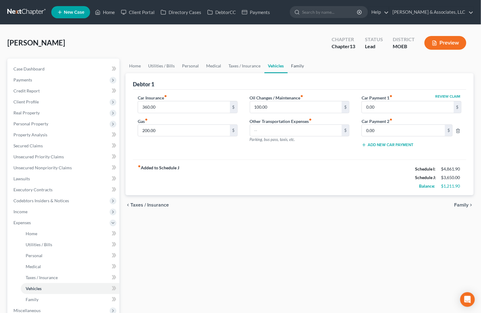
drag, startPoint x: 300, startPoint y: 64, endPoint x: 276, endPoint y: 65, distance: 23.8
click at [300, 64] on link "Family" at bounding box center [298, 66] width 20 height 15
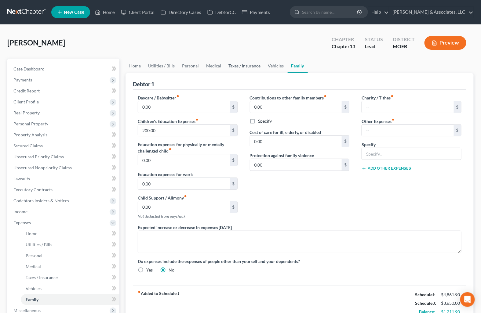
click at [239, 68] on link "Taxes / Insurance" at bounding box center [244, 66] width 39 height 15
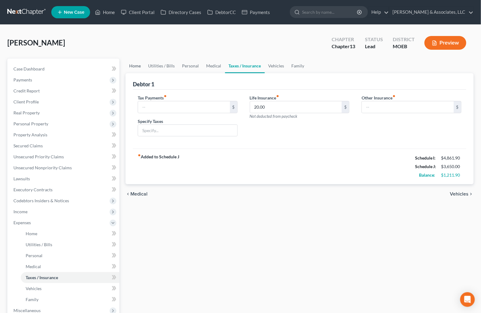
click at [129, 64] on link "Home" at bounding box center [134, 66] width 19 height 15
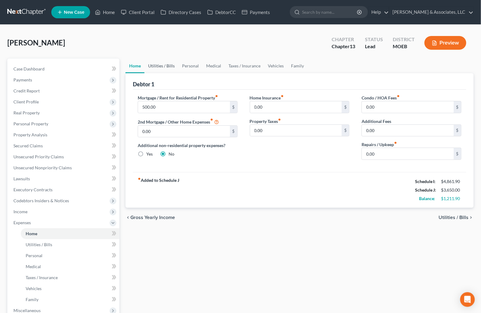
click at [157, 67] on link "Utilities / Bills" at bounding box center [161, 66] width 34 height 15
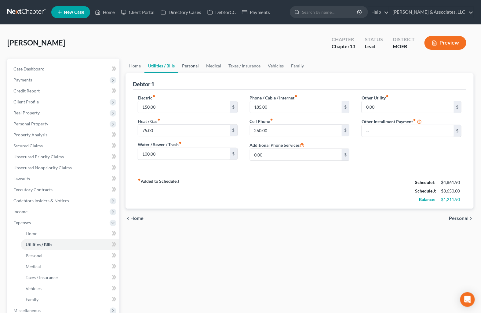
click at [188, 67] on link "Personal" at bounding box center [190, 66] width 24 height 15
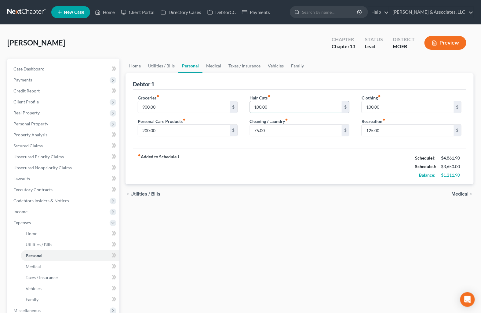
click at [257, 107] on input "100.00" at bounding box center [296, 107] width 92 height 12
click at [257, 106] on input "100.00" at bounding box center [296, 107] width 92 height 12
type input "150.00"
type input "175.00"
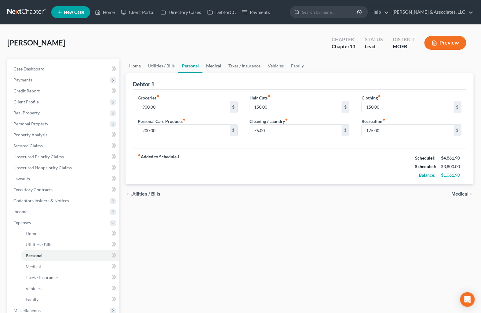
click at [219, 66] on link "Medical" at bounding box center [213, 66] width 23 height 15
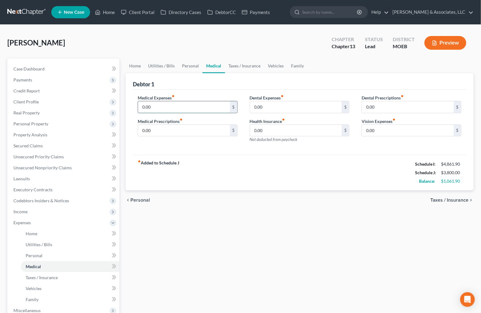
click at [164, 109] on input "0.00" at bounding box center [184, 107] width 92 height 12
type input "50.00"
drag, startPoint x: 236, startPoint y: 65, endPoint x: 267, endPoint y: 60, distance: 31.3
click at [236, 65] on link "Taxes / Insurance" at bounding box center [244, 66] width 39 height 15
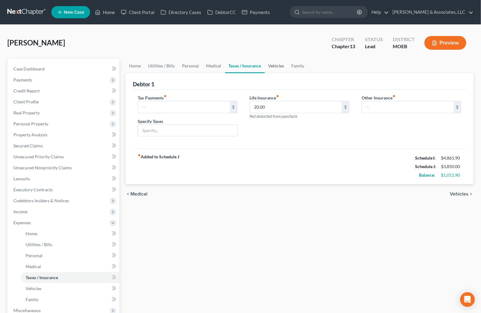
click at [273, 64] on link "Vehicles" at bounding box center [276, 66] width 23 height 15
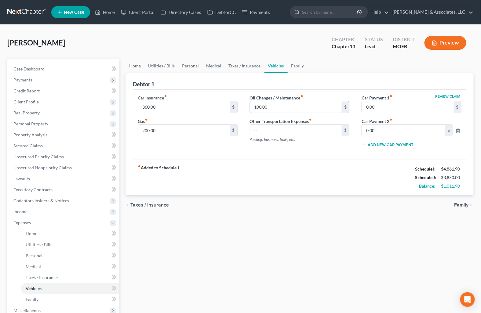
click at [260, 106] on input "100.00" at bounding box center [296, 107] width 92 height 12
click at [260, 106] on input "125.00" at bounding box center [296, 107] width 92 height 12
type input "150.00"
click at [175, 131] on input "200.00" at bounding box center [184, 131] width 92 height 12
type input "300.00"
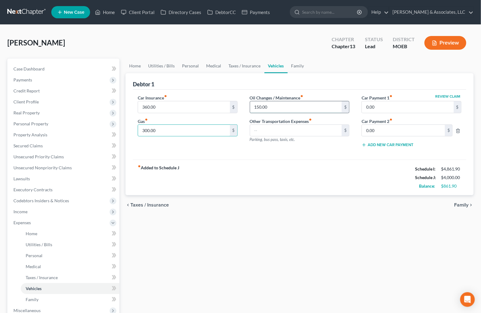
click at [258, 104] on input "150.00" at bounding box center [296, 107] width 92 height 12
click at [258, 107] on input "150.00" at bounding box center [296, 107] width 92 height 12
click at [256, 107] on input "150.00" at bounding box center [296, 107] width 92 height 12
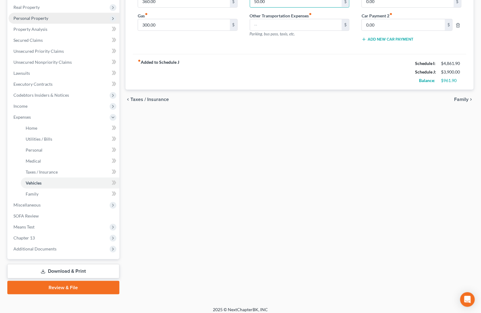
scroll to position [109, 0]
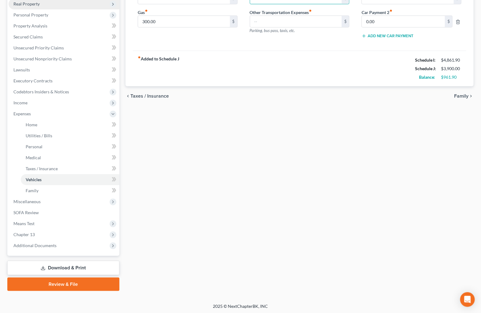
type input "50.00"
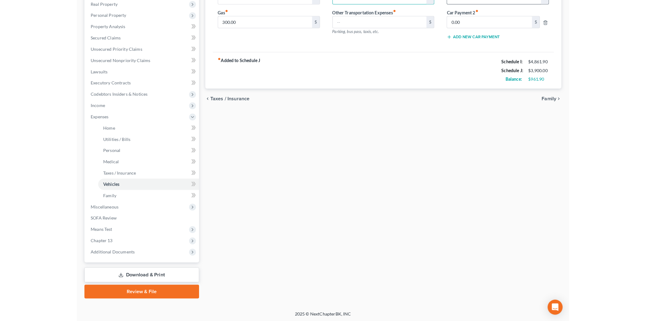
scroll to position [102, 0]
